Goal: Task Accomplishment & Management: Use online tool/utility

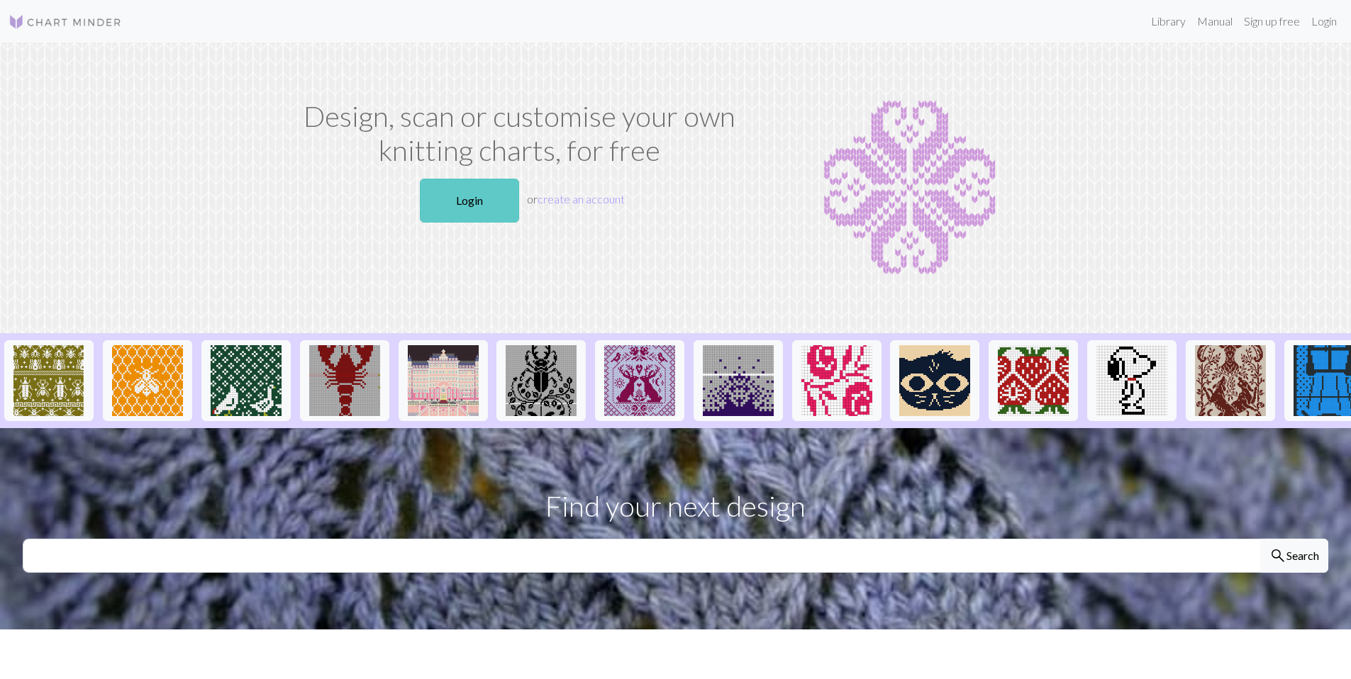
click at [484, 203] on link "Login" at bounding box center [469, 201] width 99 height 44
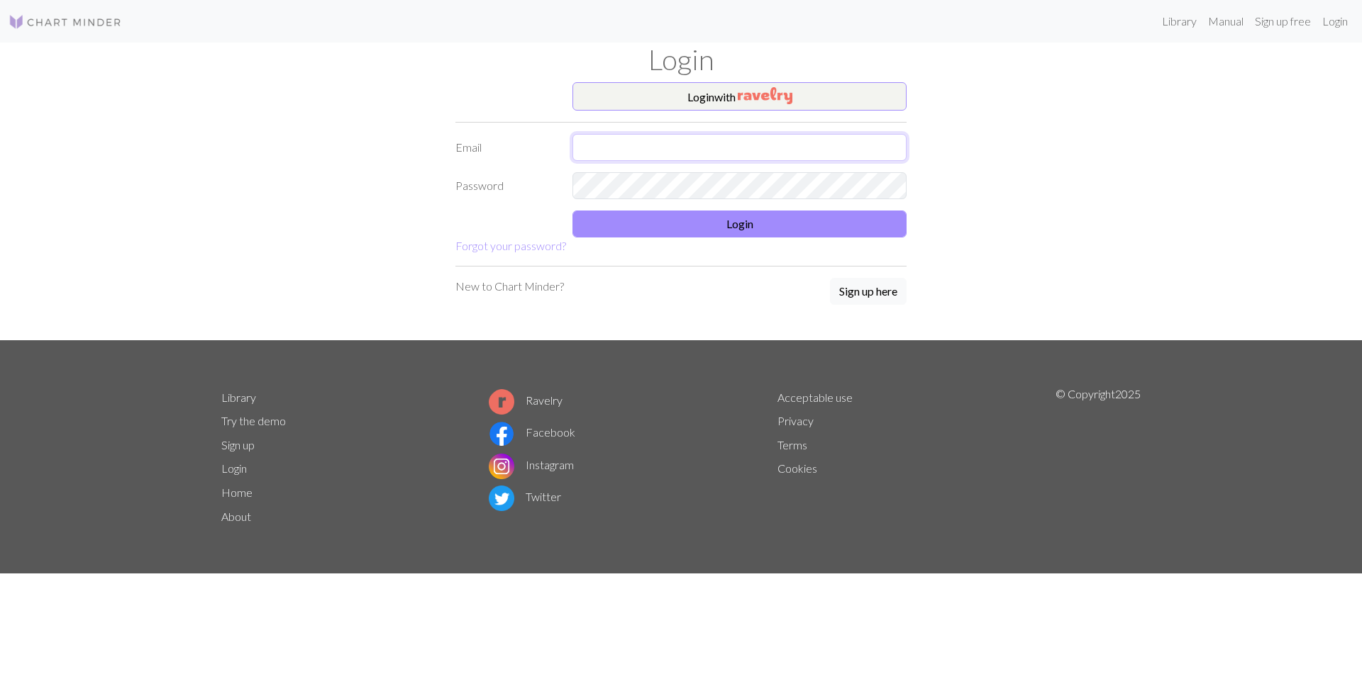
type input "[EMAIL_ADDRESS][DOMAIN_NAME]"
click at [662, 227] on button "Login" at bounding box center [739, 224] width 334 height 27
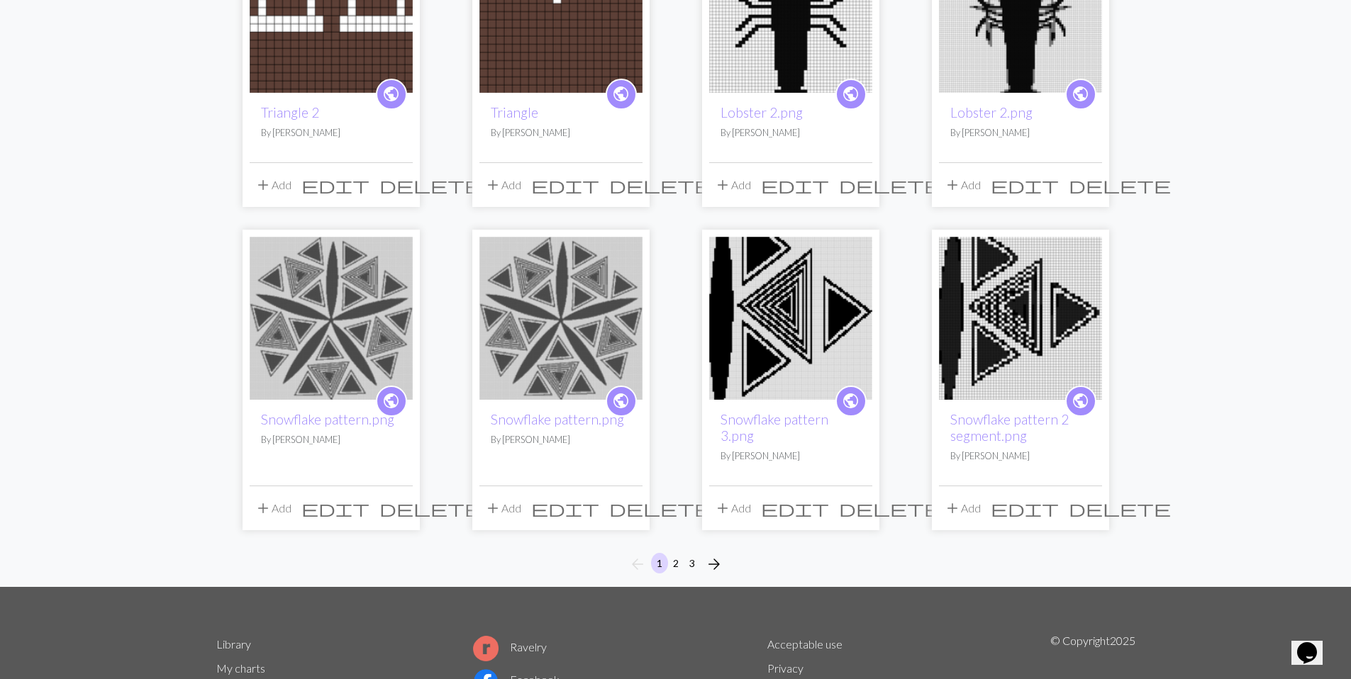
scroll to position [1038, 0]
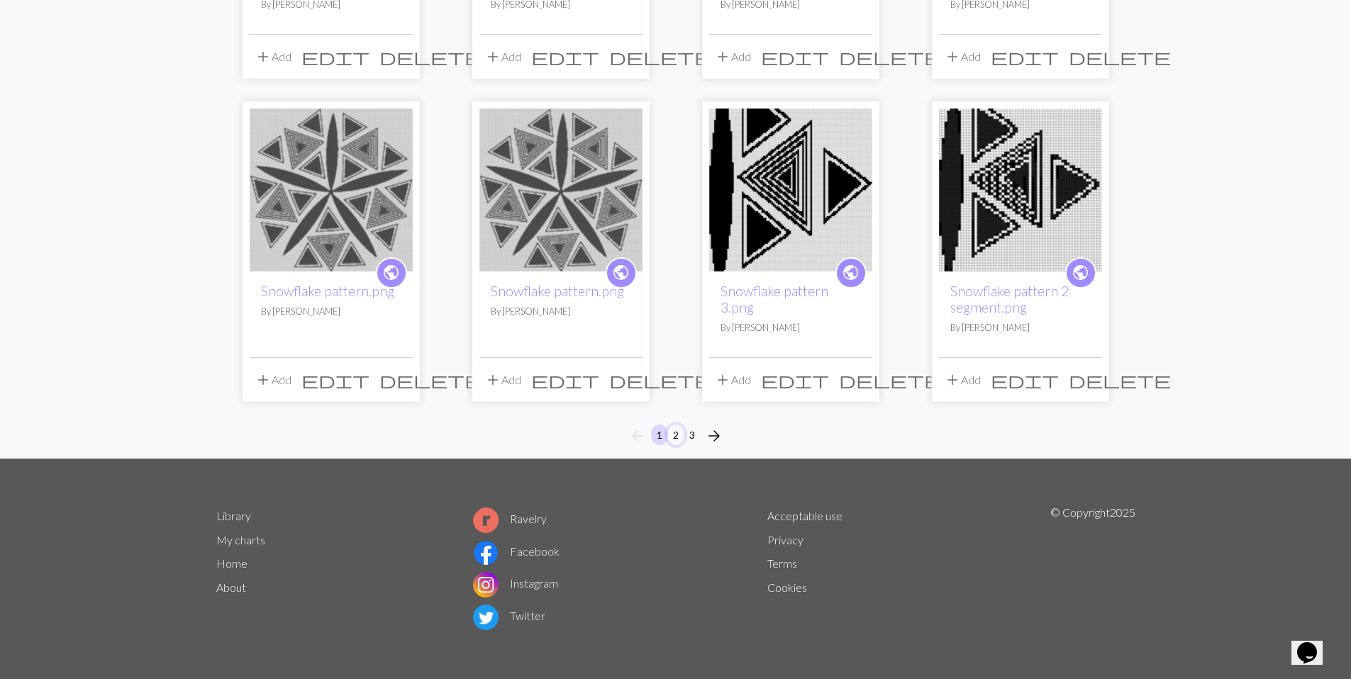
click at [677, 438] on button "2" at bounding box center [675, 435] width 17 height 21
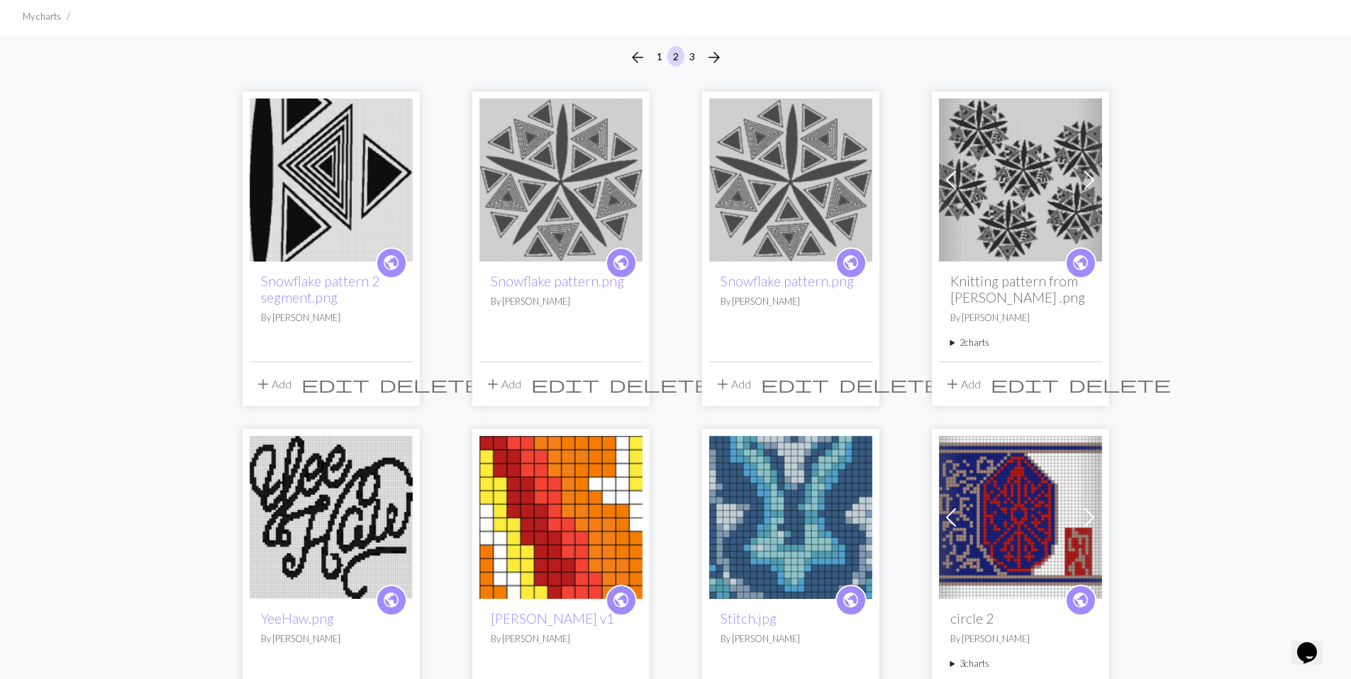
scroll to position [357, 0]
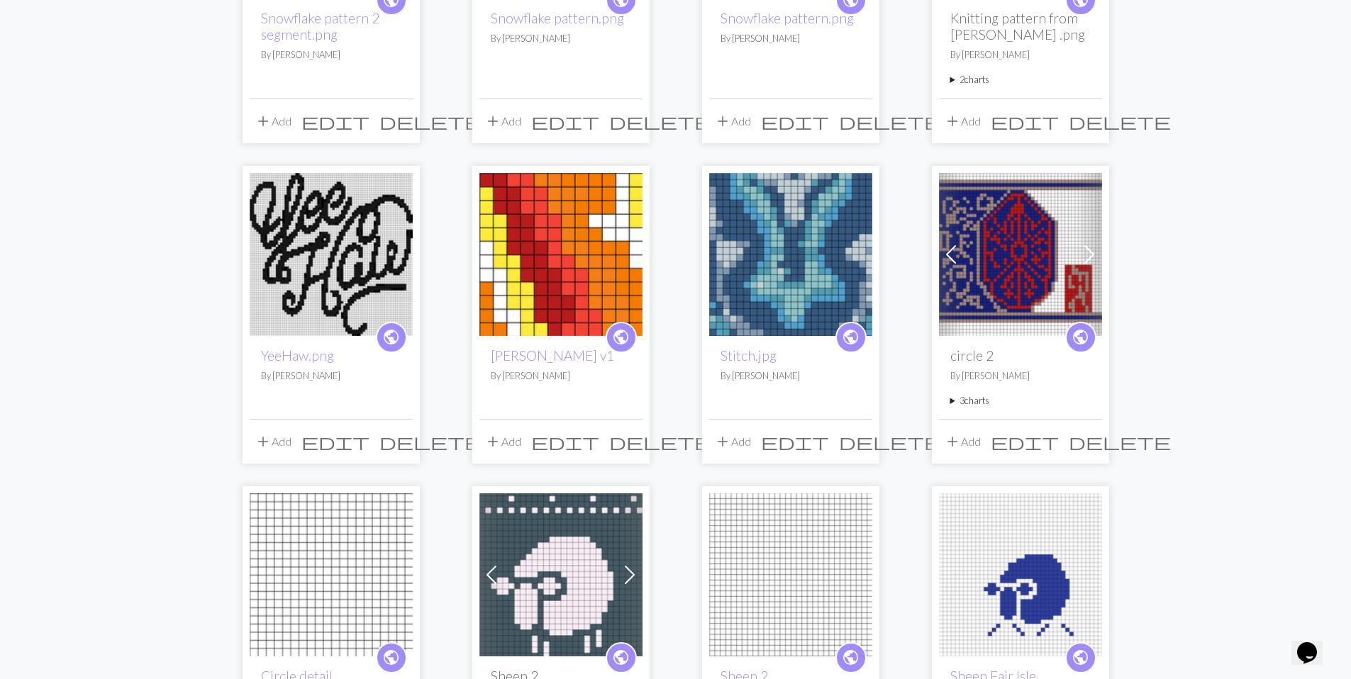
click at [772, 268] on img at bounding box center [790, 254] width 163 height 163
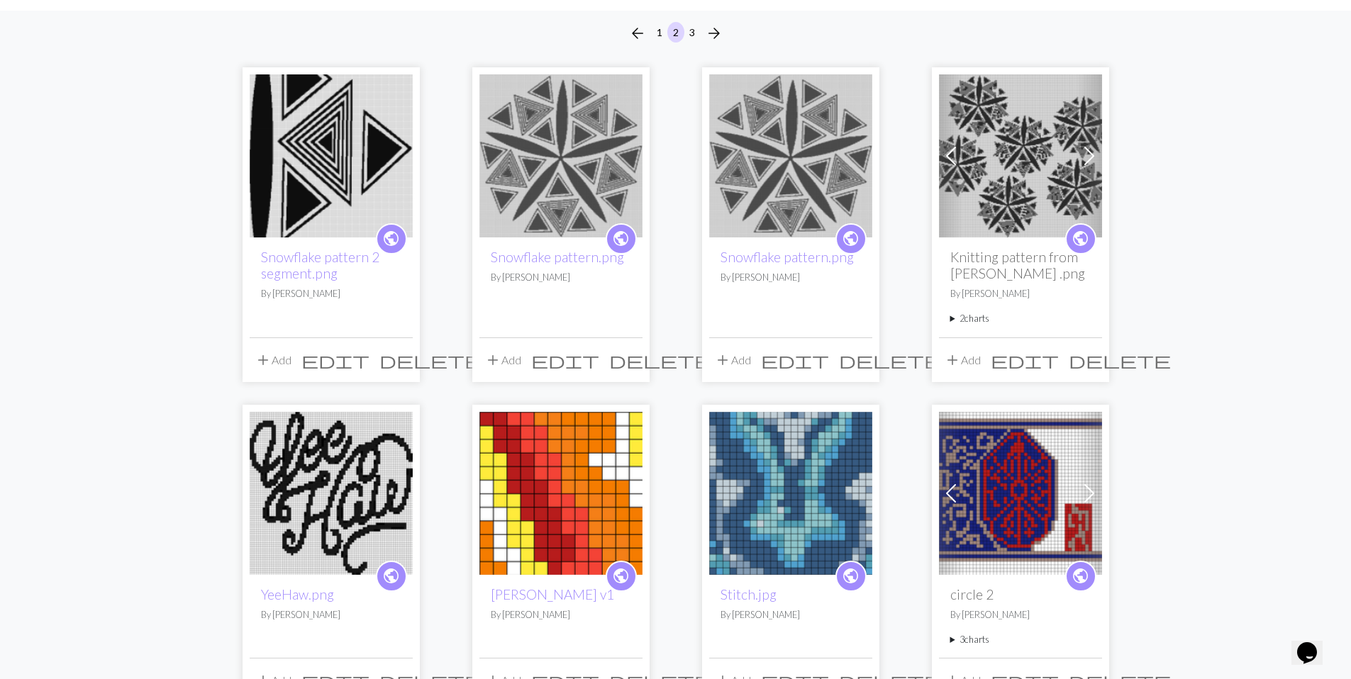
scroll to position [369, 0]
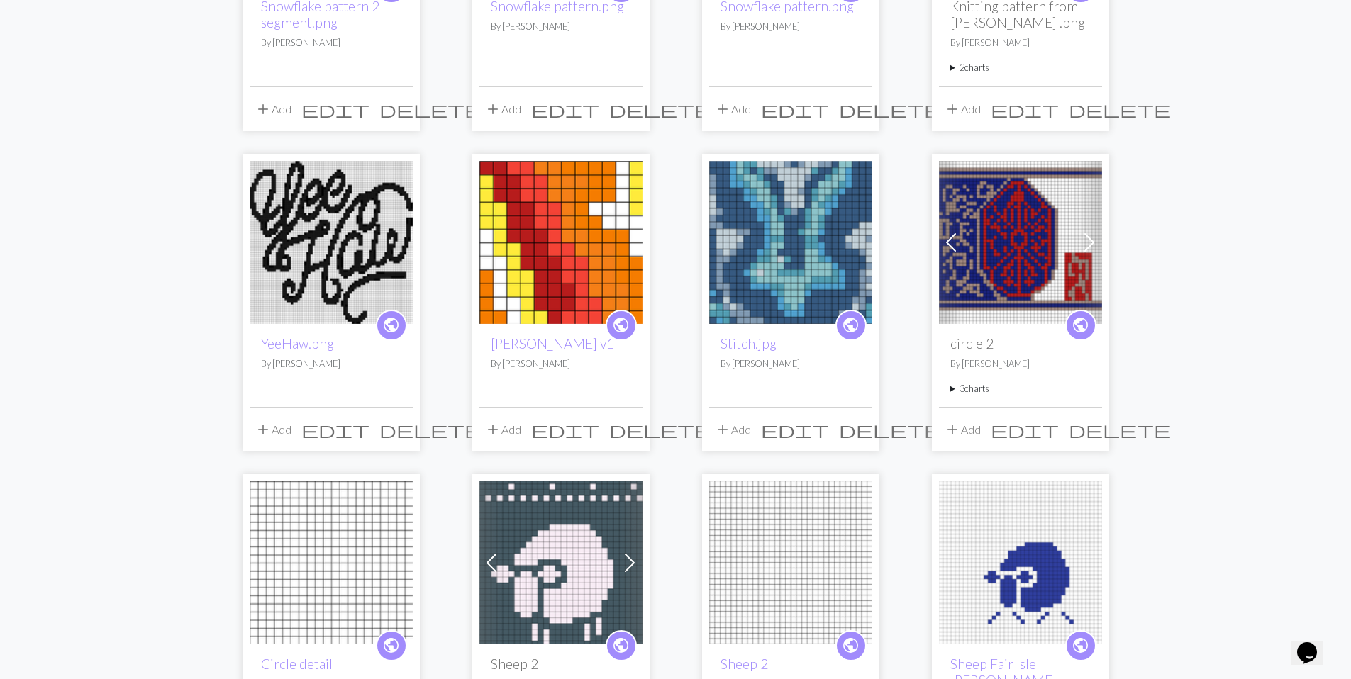
click at [600, 282] on img at bounding box center [560, 242] width 163 height 163
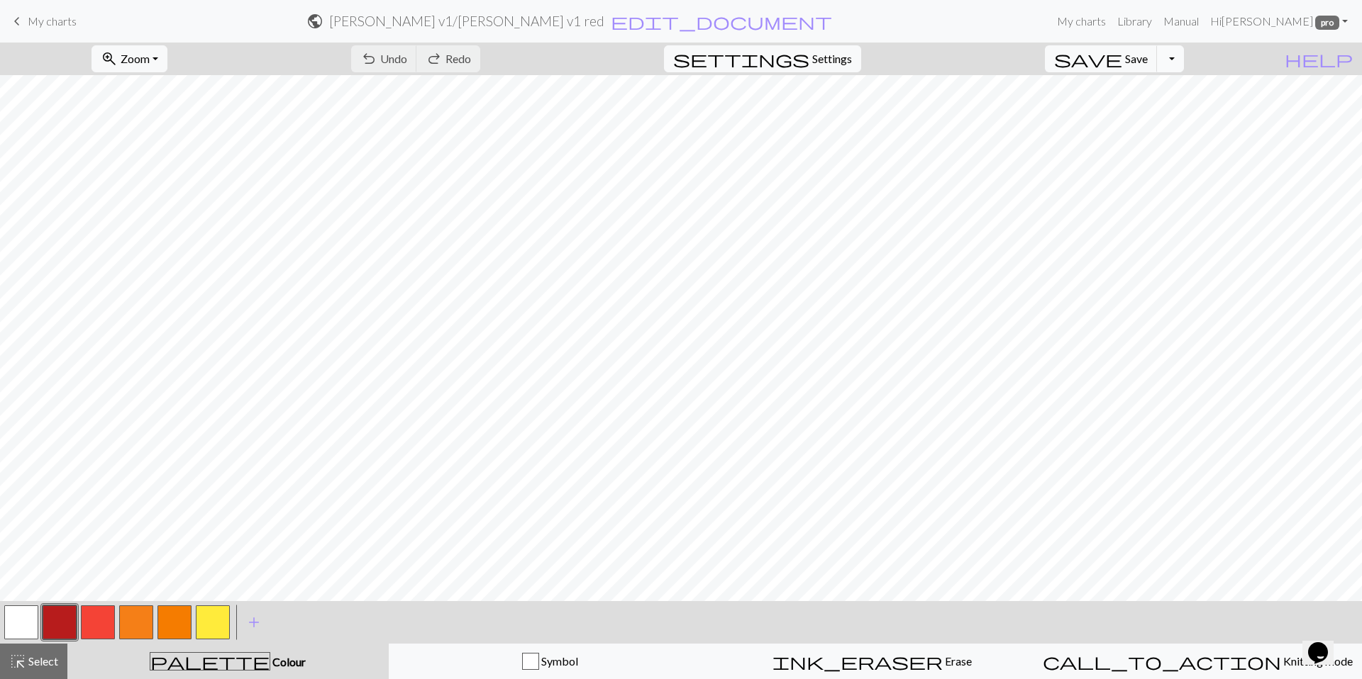
click at [1184, 53] on button "Toggle Dropdown" at bounding box center [1170, 58] width 27 height 27
click at [1348, 59] on span "help" at bounding box center [1318, 59] width 68 height 20
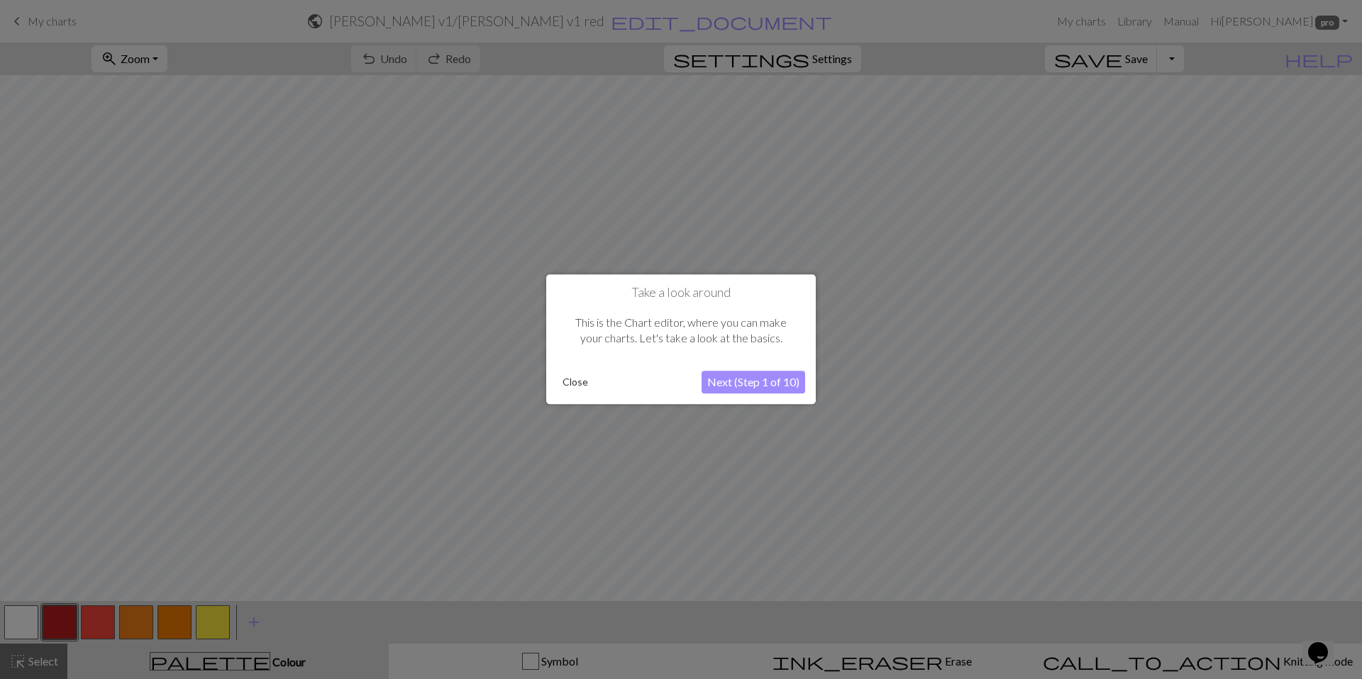
click at [728, 387] on button "Next (Step 1 of 10)" at bounding box center [753, 383] width 104 height 23
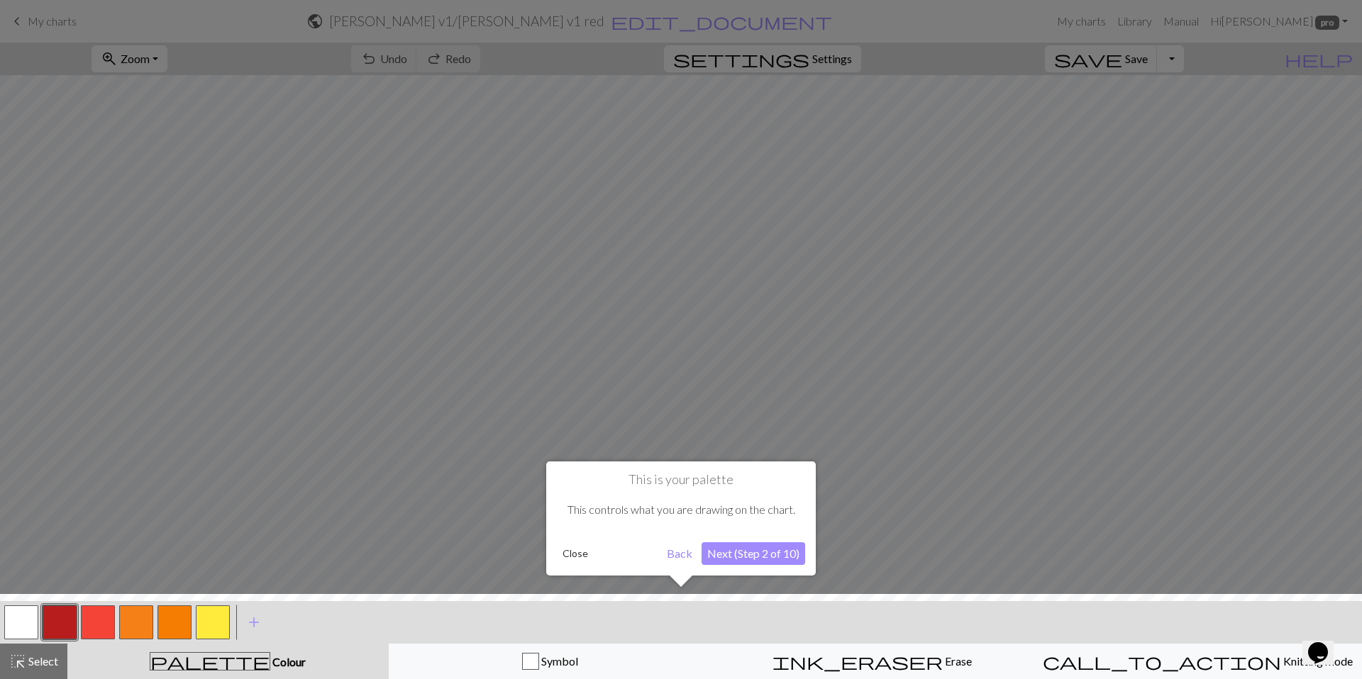
click at [676, 546] on button "Back" at bounding box center [679, 554] width 37 height 23
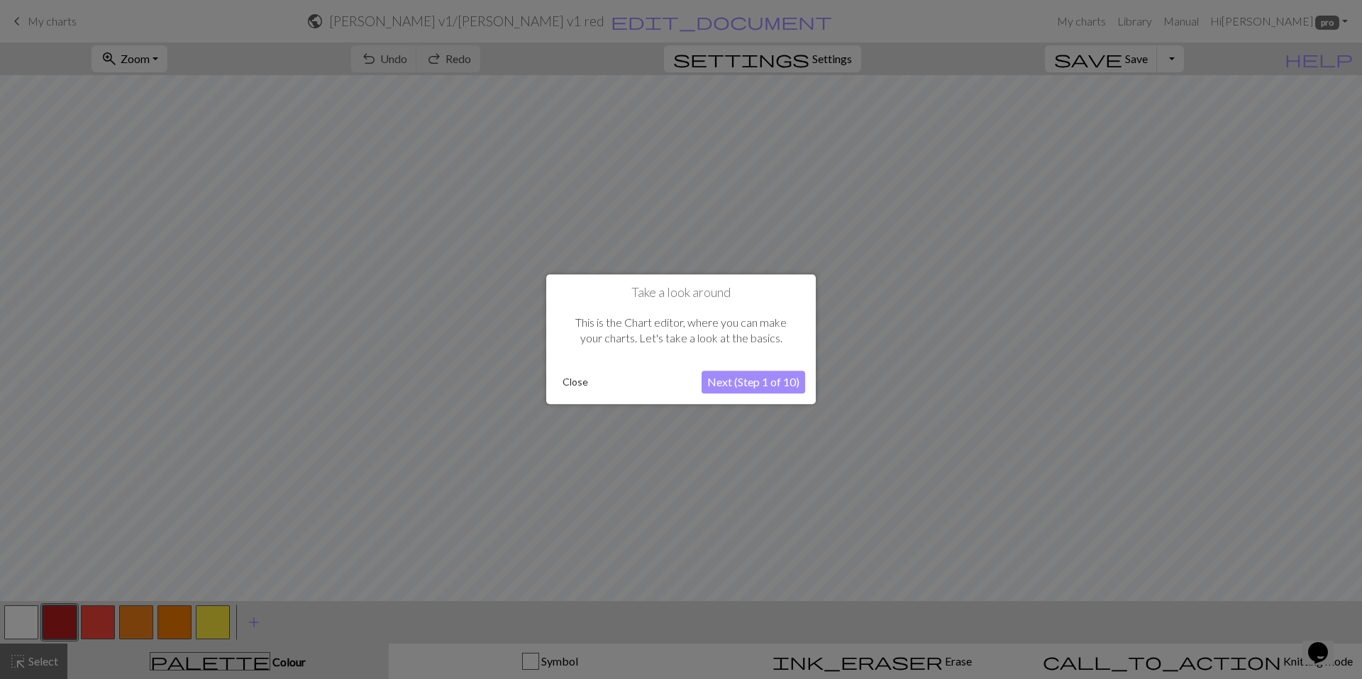
click at [578, 379] on button "Close" at bounding box center [575, 382] width 37 height 21
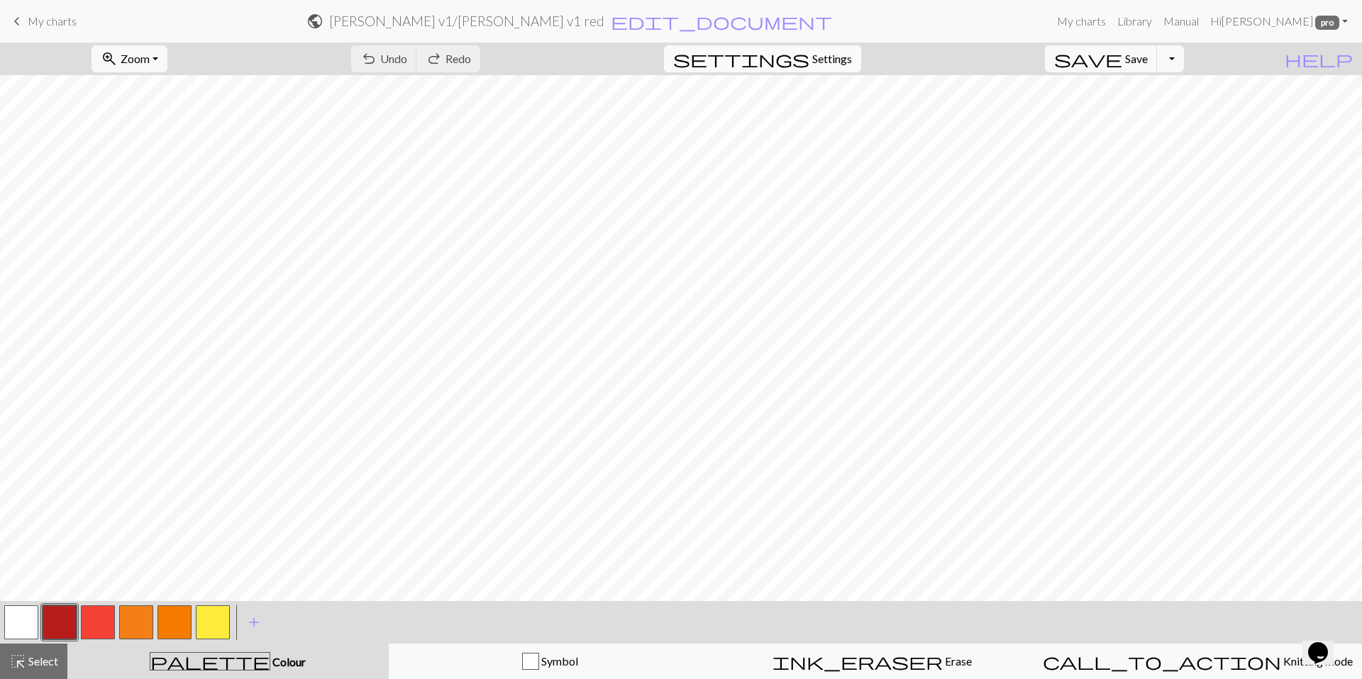
click at [852, 55] on span "Settings" at bounding box center [832, 58] width 40 height 17
select select "aran"
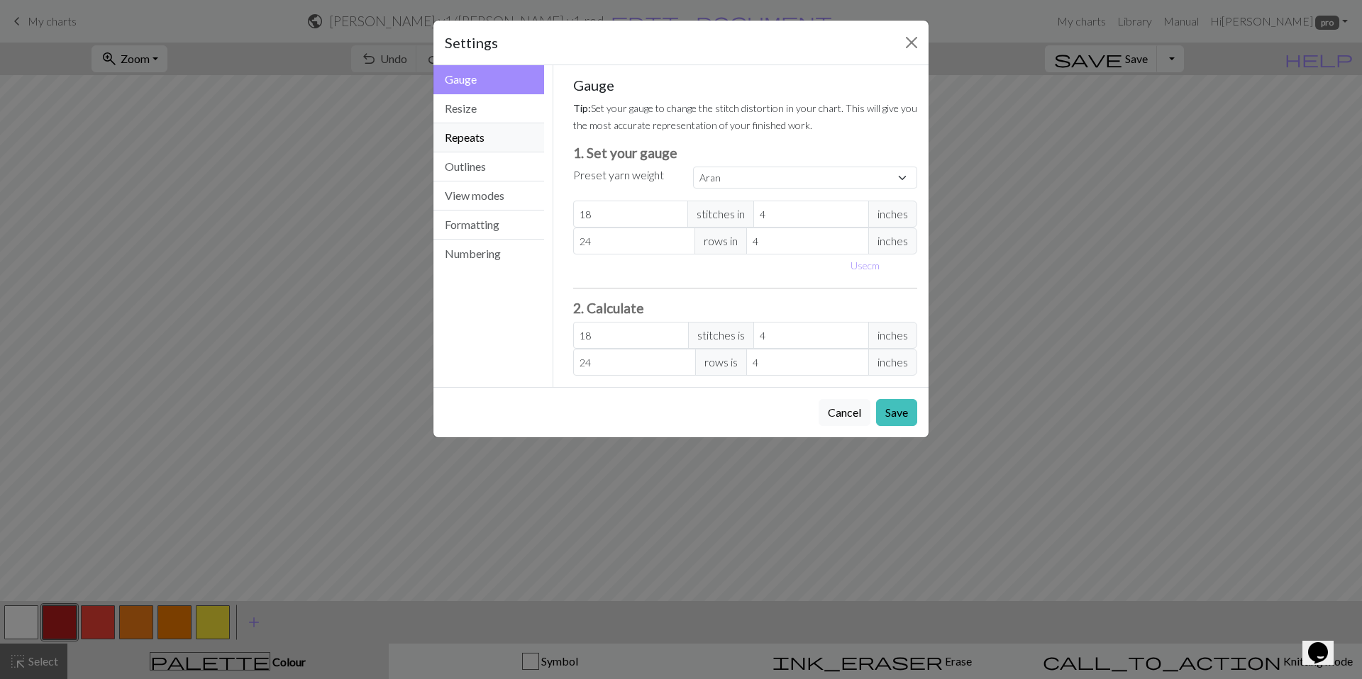
click at [482, 133] on button "Repeats" at bounding box center [488, 137] width 111 height 29
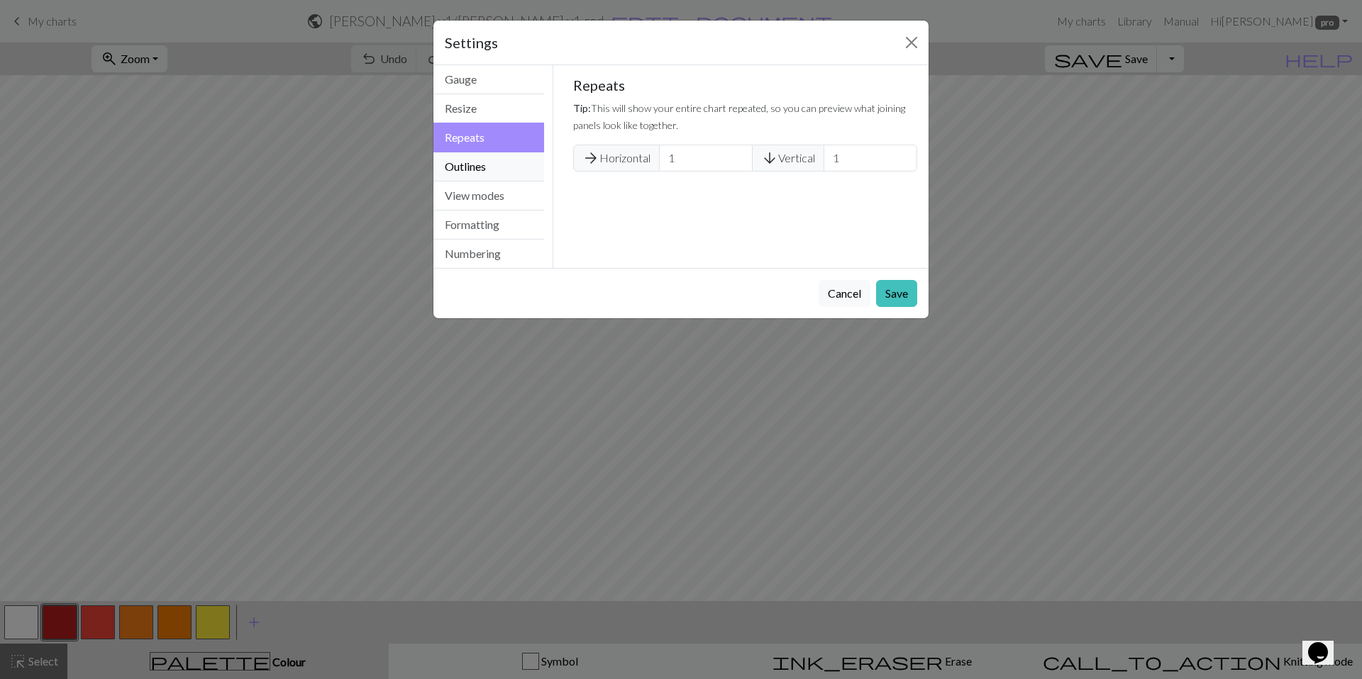
click at [479, 165] on button "Outlines" at bounding box center [488, 166] width 111 height 29
click at [476, 196] on button "View modes" at bounding box center [488, 196] width 111 height 29
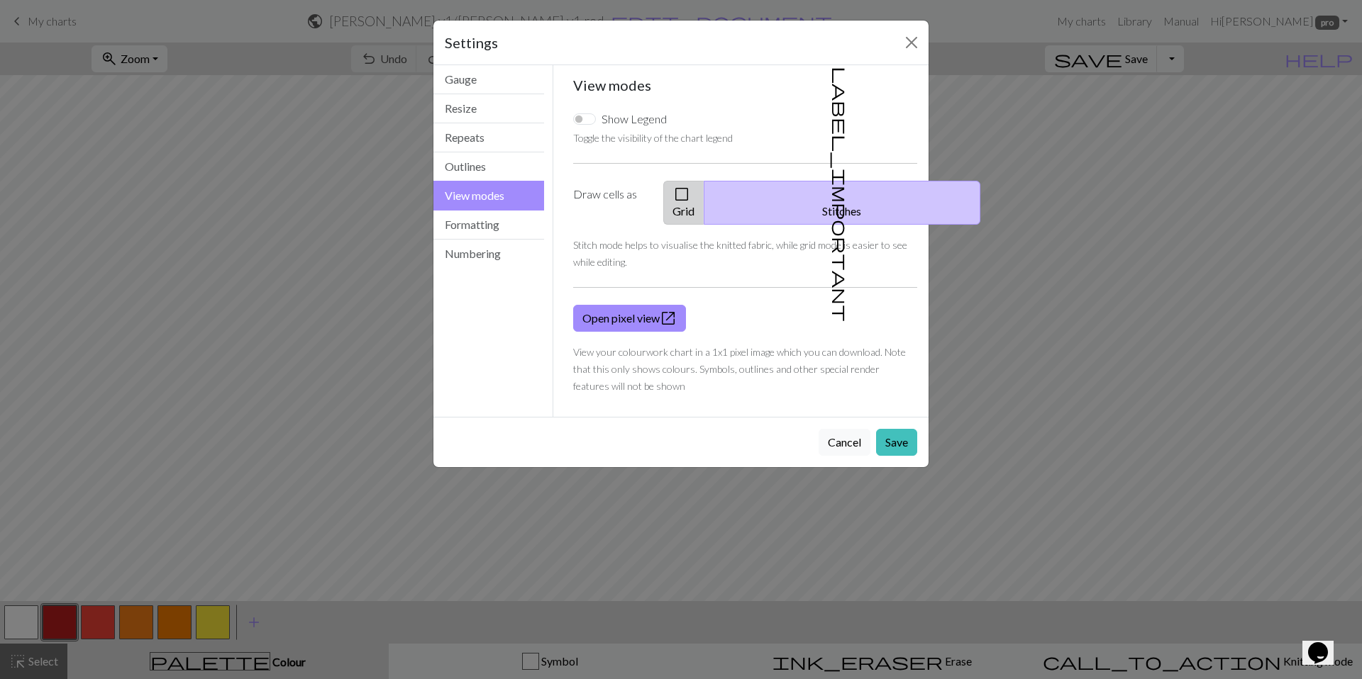
click at [704, 196] on button "check_box_outline_blank Grid" at bounding box center [683, 203] width 41 height 44
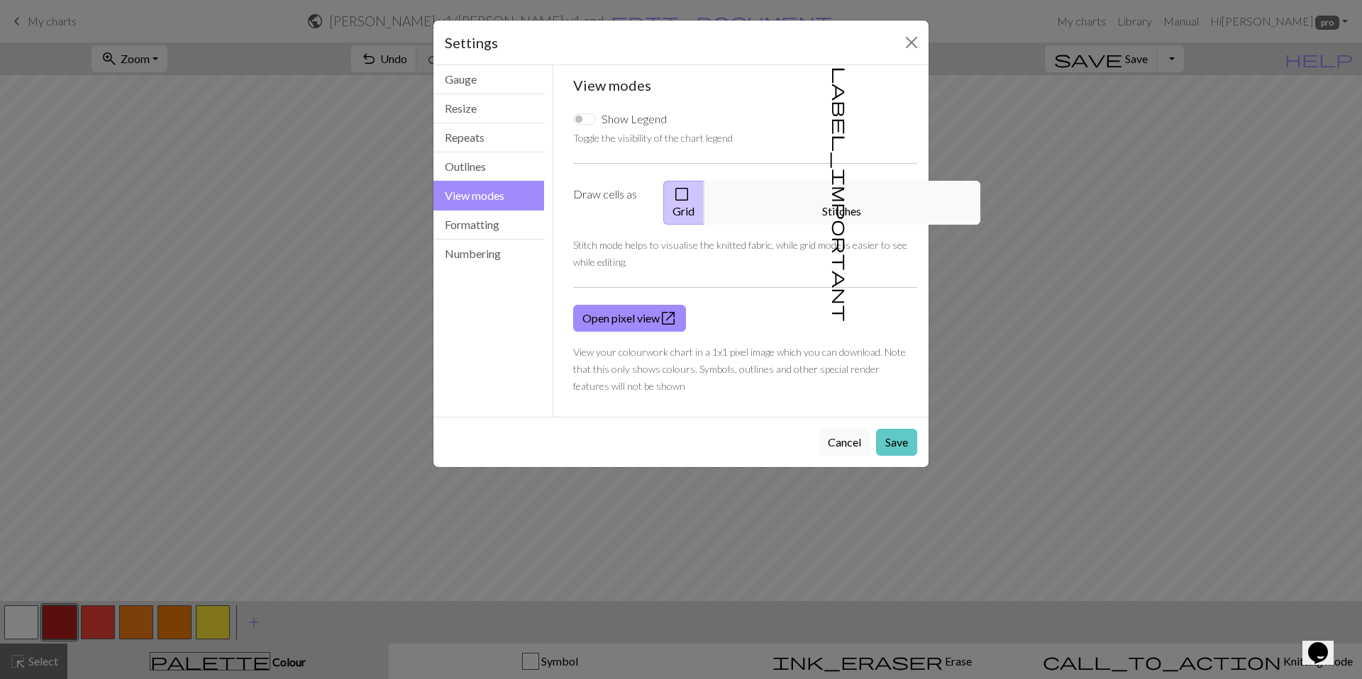
click at [905, 430] on button "Save" at bounding box center [896, 442] width 41 height 27
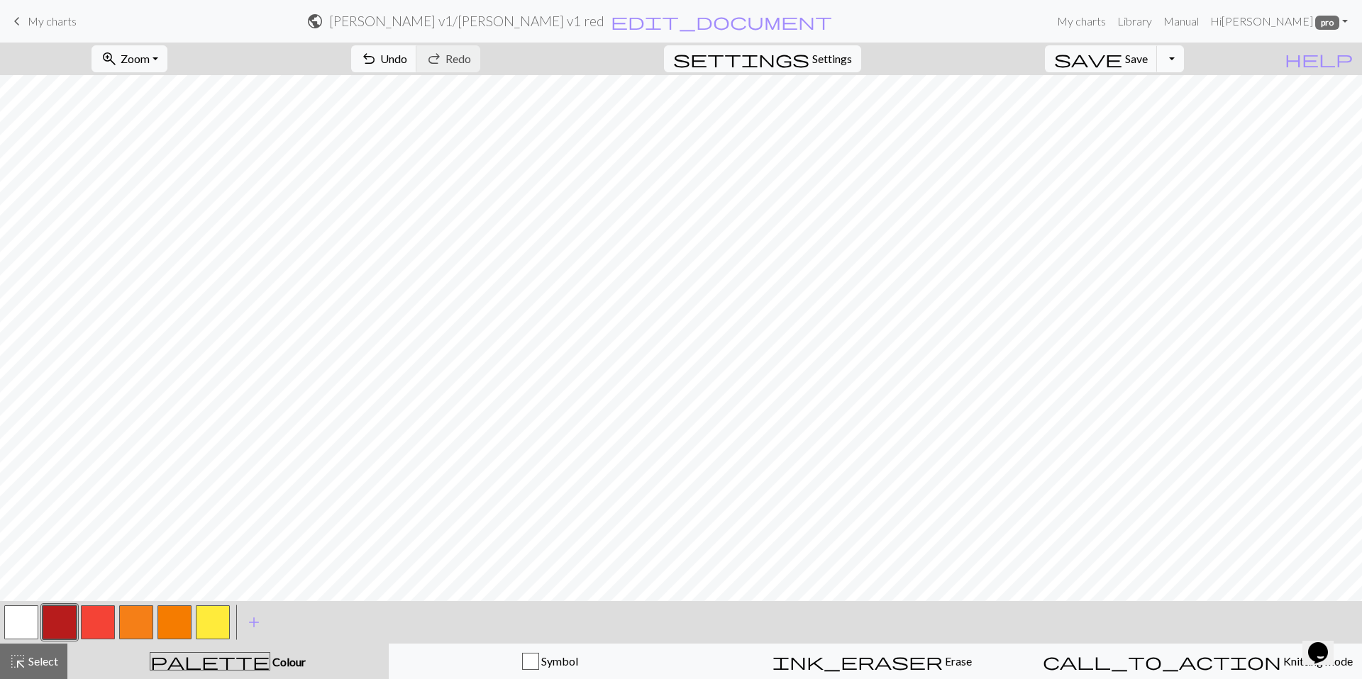
click at [1184, 62] on button "Toggle Dropdown" at bounding box center [1170, 58] width 27 height 27
click at [1152, 115] on button "save_alt Download" at bounding box center [1066, 112] width 234 height 23
click at [655, 36] on button "Download" at bounding box center [646, 46] width 69 height 27
click at [552, 18] on h2 "[PERSON_NAME] v1 / [PERSON_NAME] v1 red" at bounding box center [466, 21] width 275 height 16
select select "666ffbedd90a0b595da9cb56"
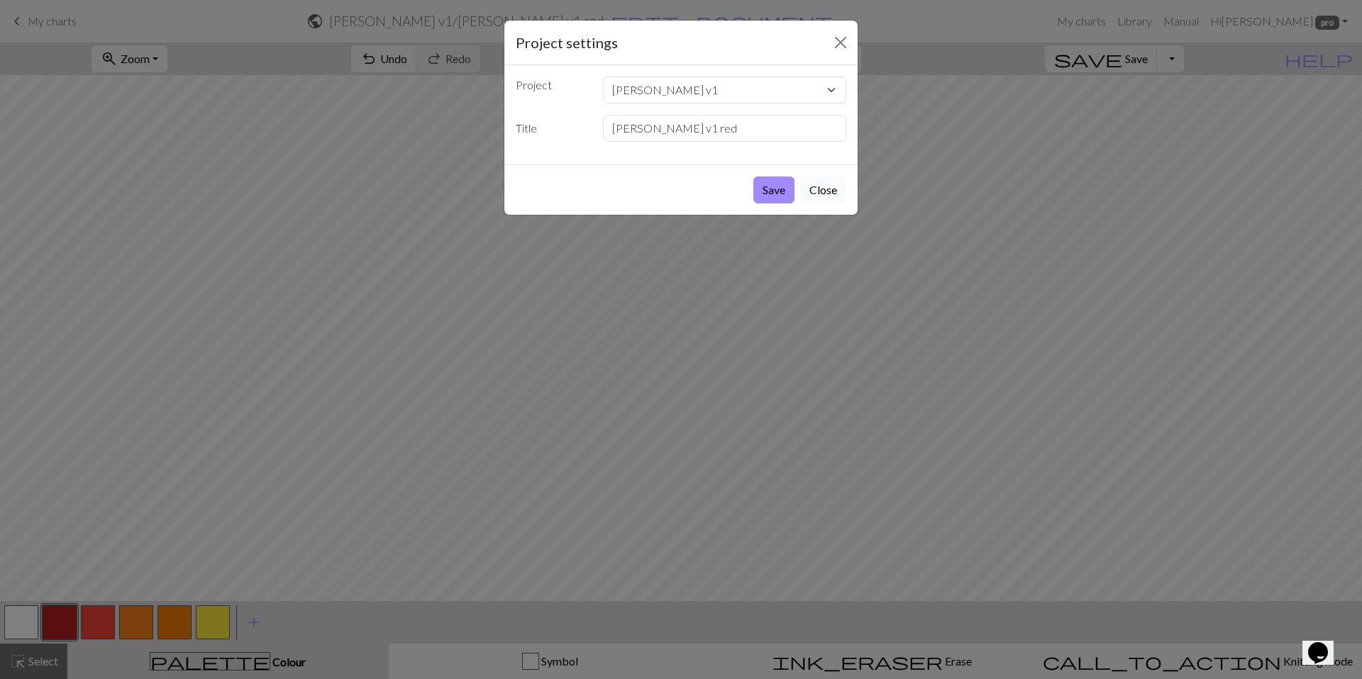
click at [829, 194] on button "Close" at bounding box center [823, 190] width 46 height 27
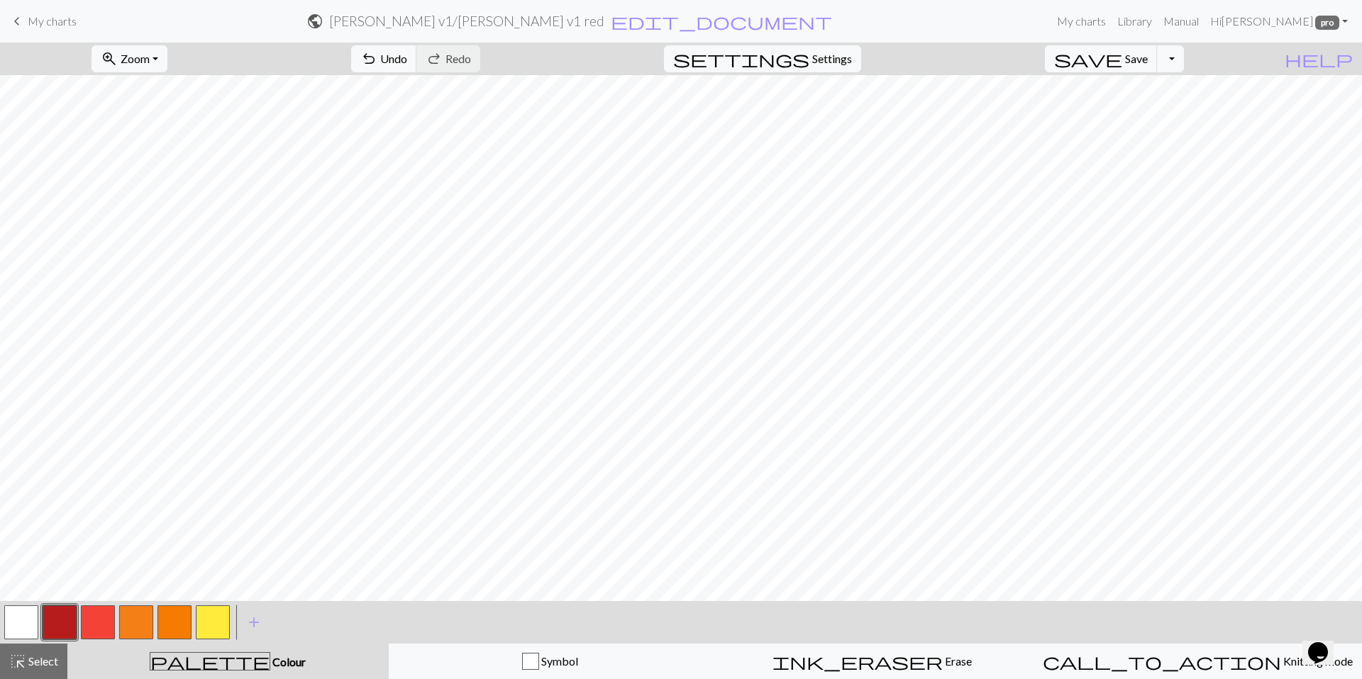
click at [37, 21] on span "My charts" at bounding box center [52, 20] width 49 height 13
click at [1148, 60] on span "Save" at bounding box center [1136, 58] width 23 height 13
click at [61, 22] on div "Chart saved" at bounding box center [681, 28] width 1362 height 56
click at [21, 20] on span "keyboard_arrow_left" at bounding box center [17, 21] width 17 height 20
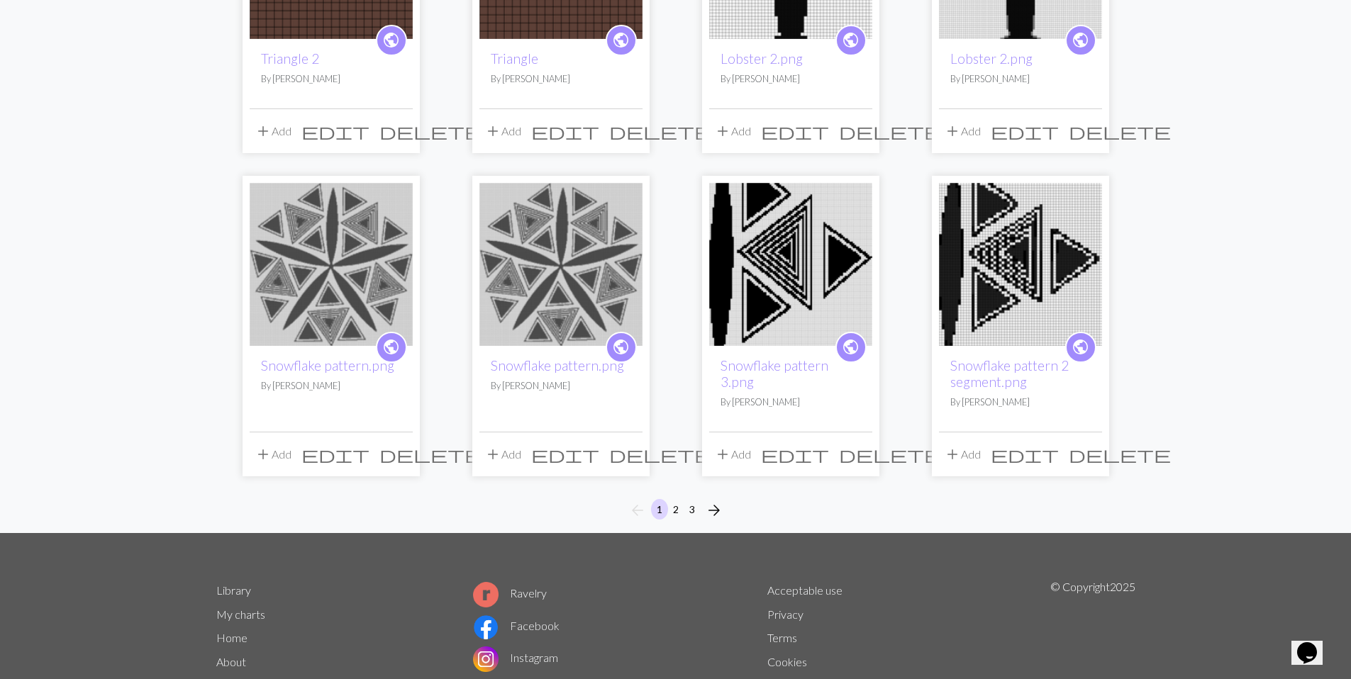
scroll to position [1038, 0]
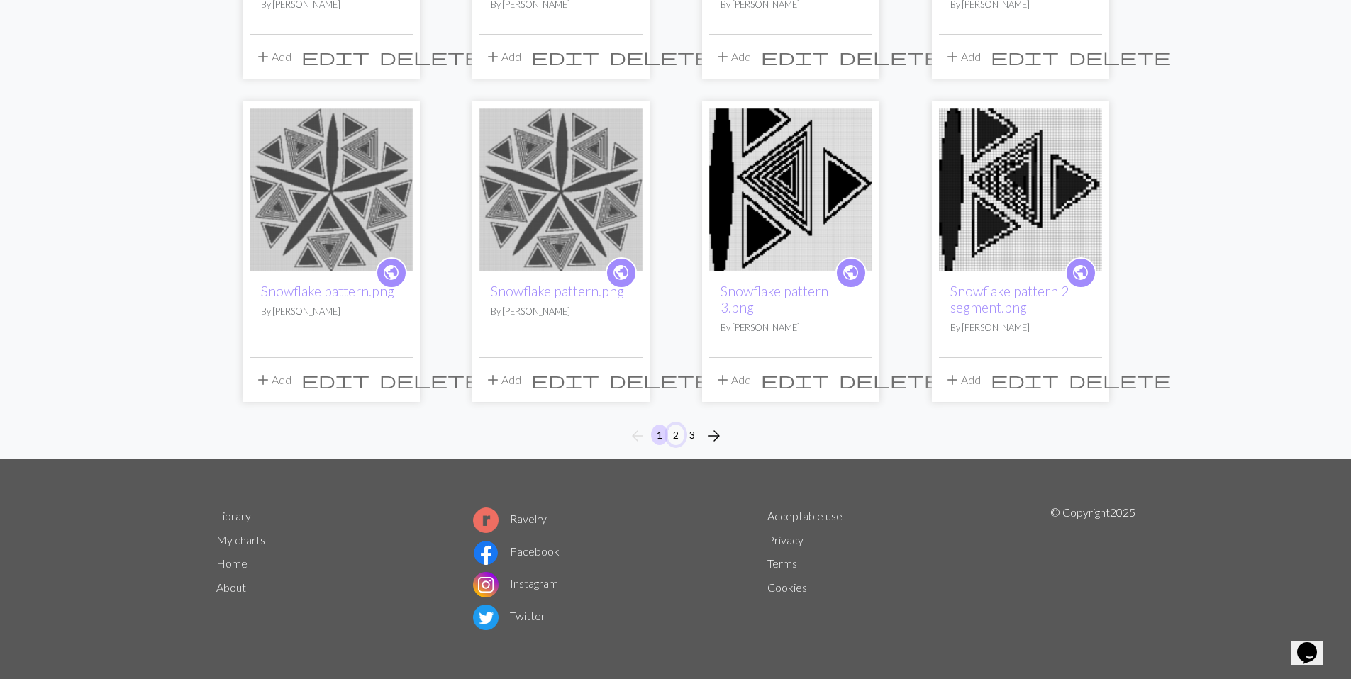
click at [681, 433] on button "2" at bounding box center [675, 435] width 17 height 21
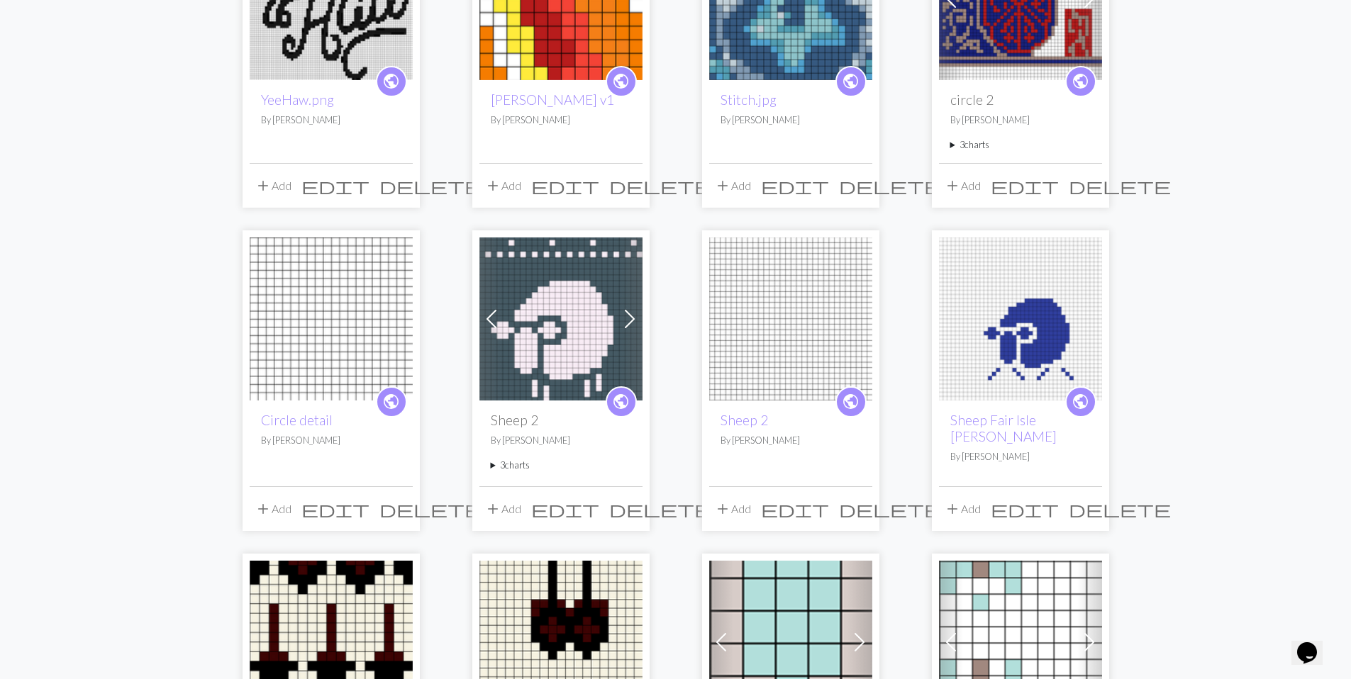
scroll to position [762, 0]
